Goal: Task Accomplishment & Management: Use online tool/utility

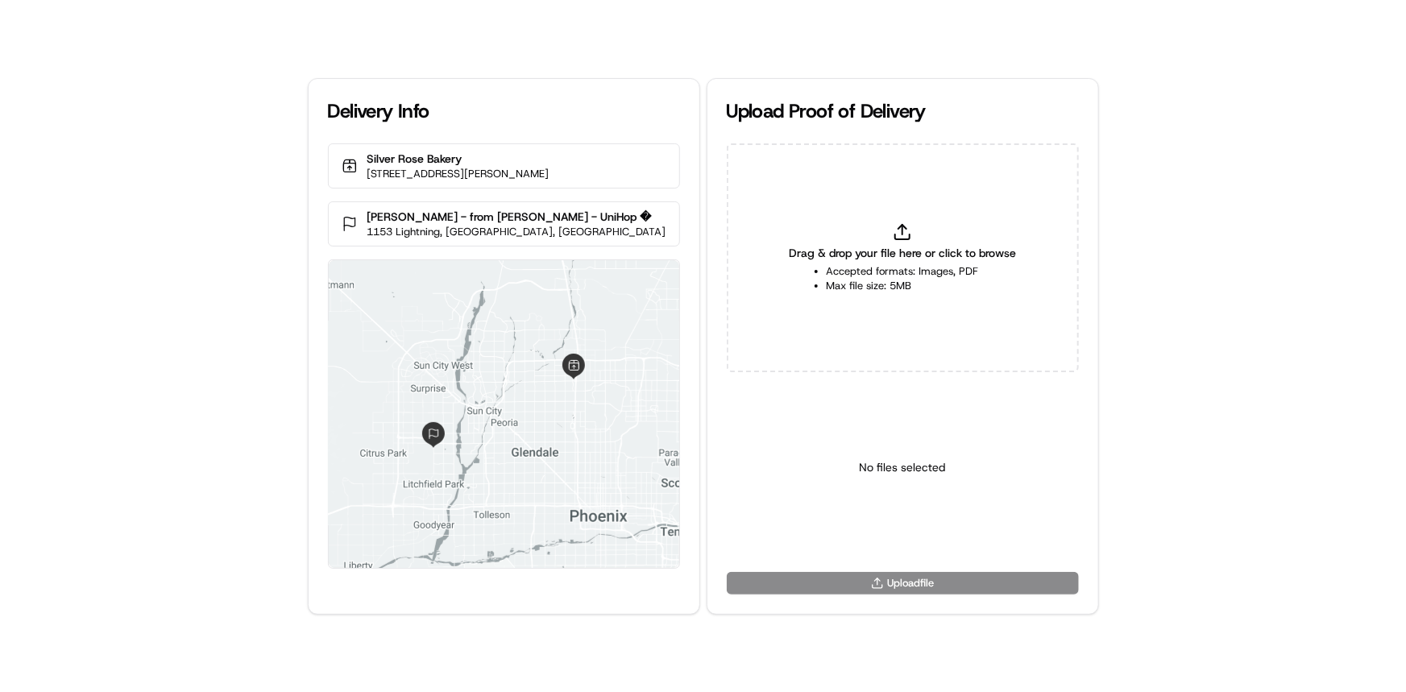
click at [881, 280] on li "Max file size: 5MB" at bounding box center [903, 286] width 152 height 15
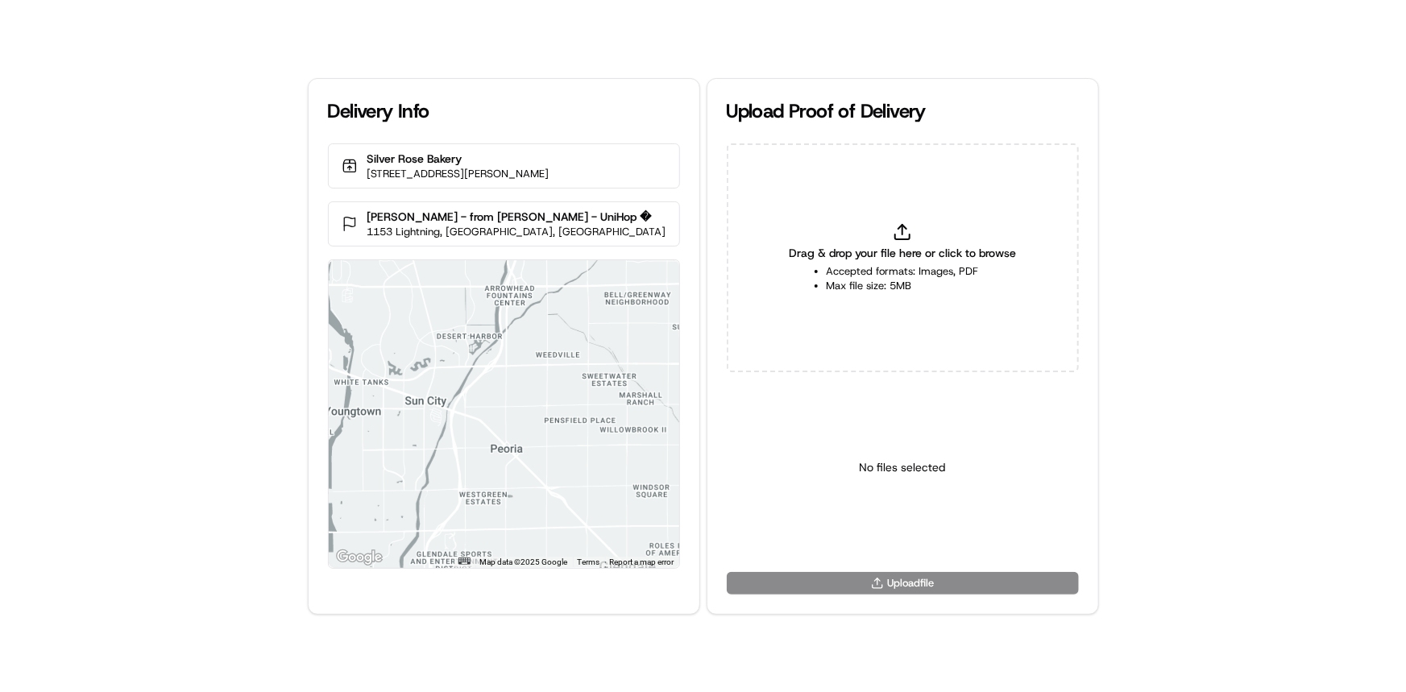
type input "C:\fakepath\HandedToCustomer (1).png"
click at [886, 530] on html "Delivery Info Silver Rose Bakery 2814 W Bell Rd, Phoenix, AZ 85053, USA Angela …" at bounding box center [703, 346] width 1406 height 692
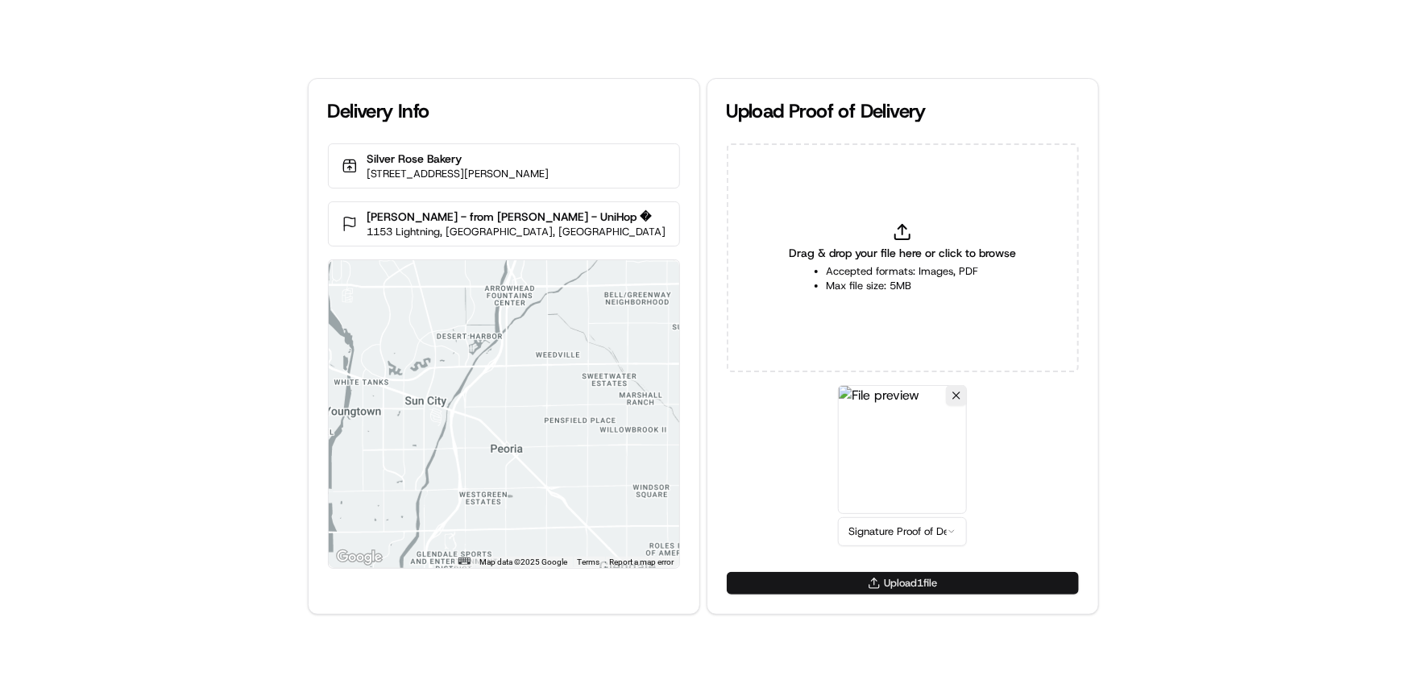
click at [935, 588] on button "Upload 1 file" at bounding box center [903, 583] width 352 height 23
